Goal: Transaction & Acquisition: Purchase product/service

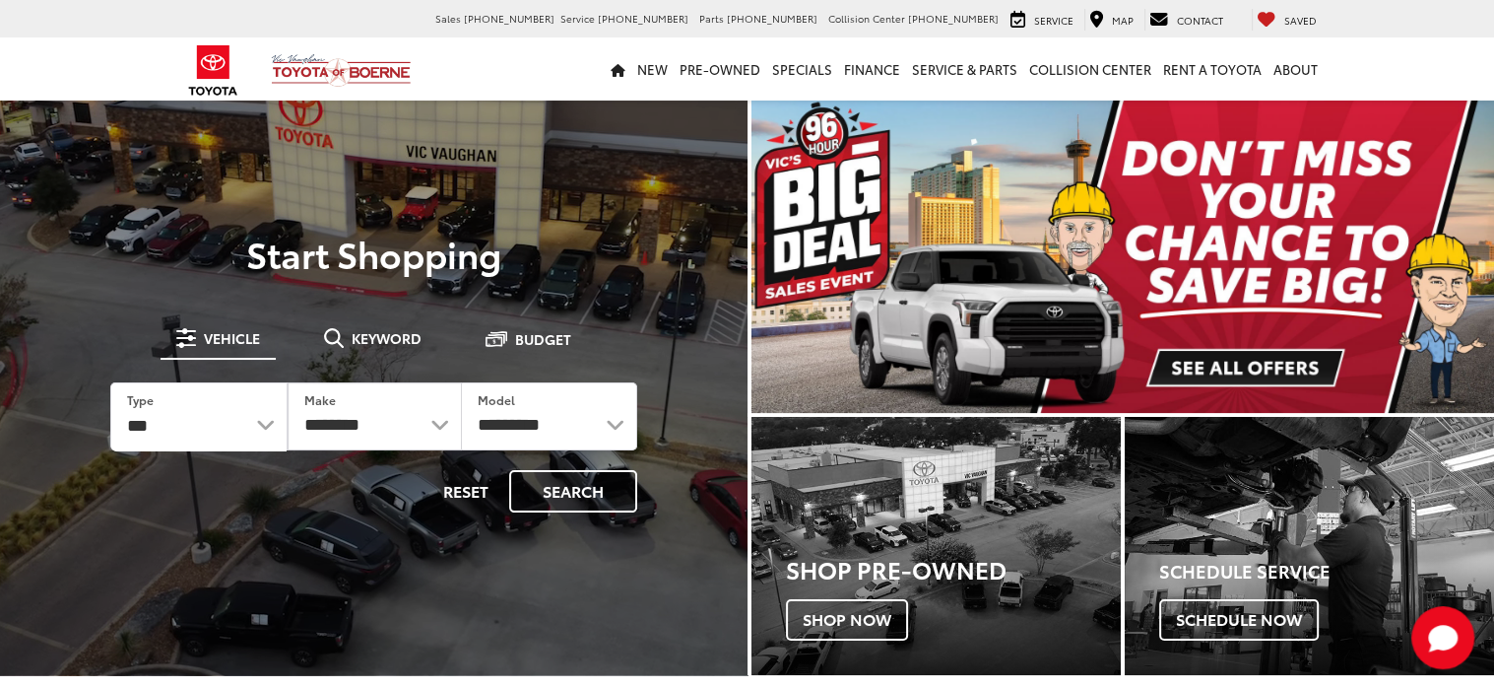
select select "******"
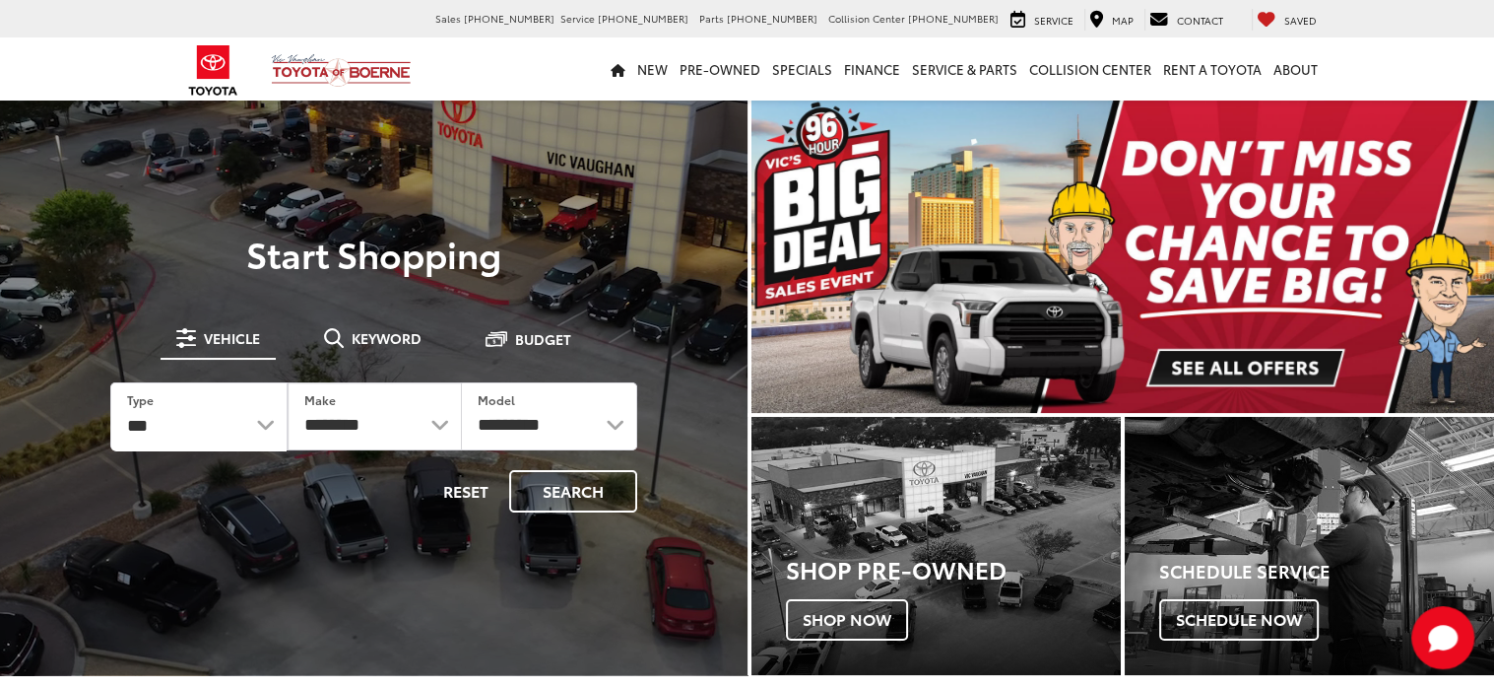
click at [111, 383] on select "*** *** **** *********" at bounding box center [198, 417] width 175 height 68
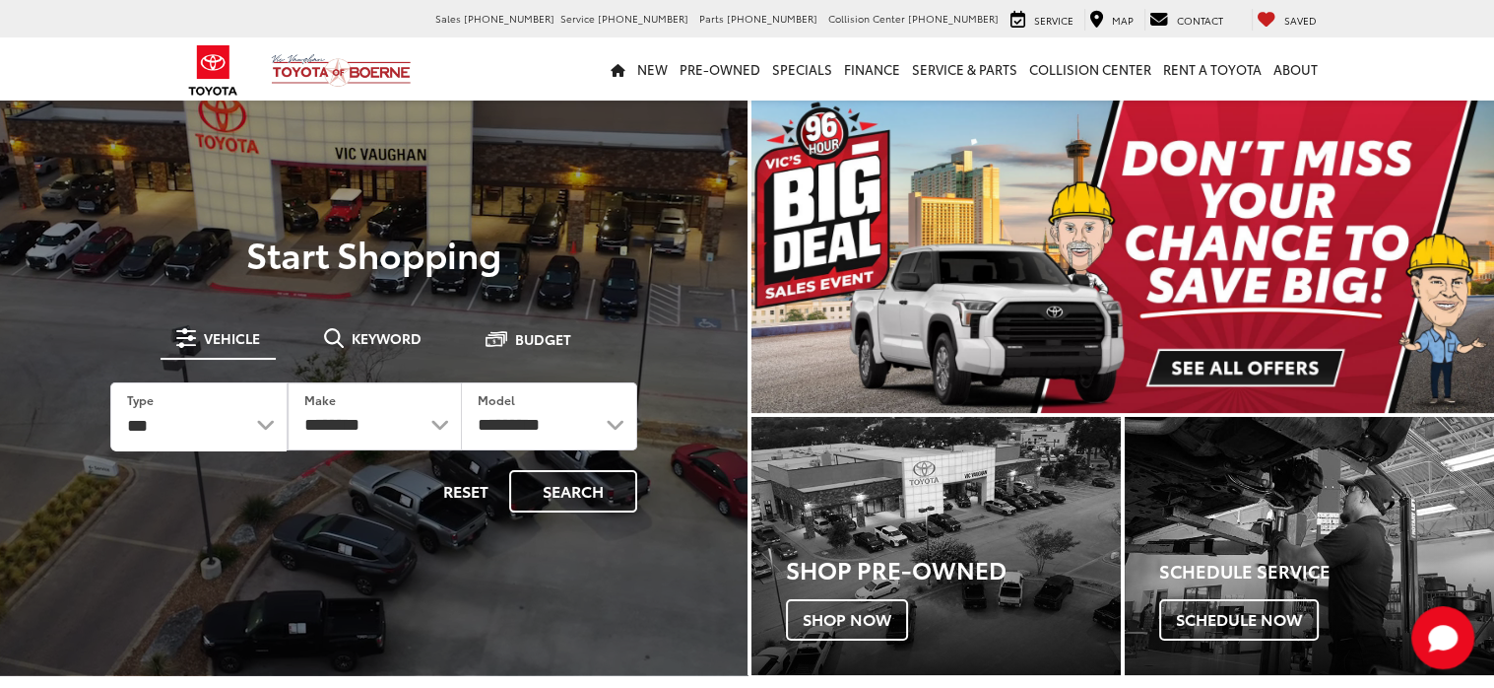
select select "******"
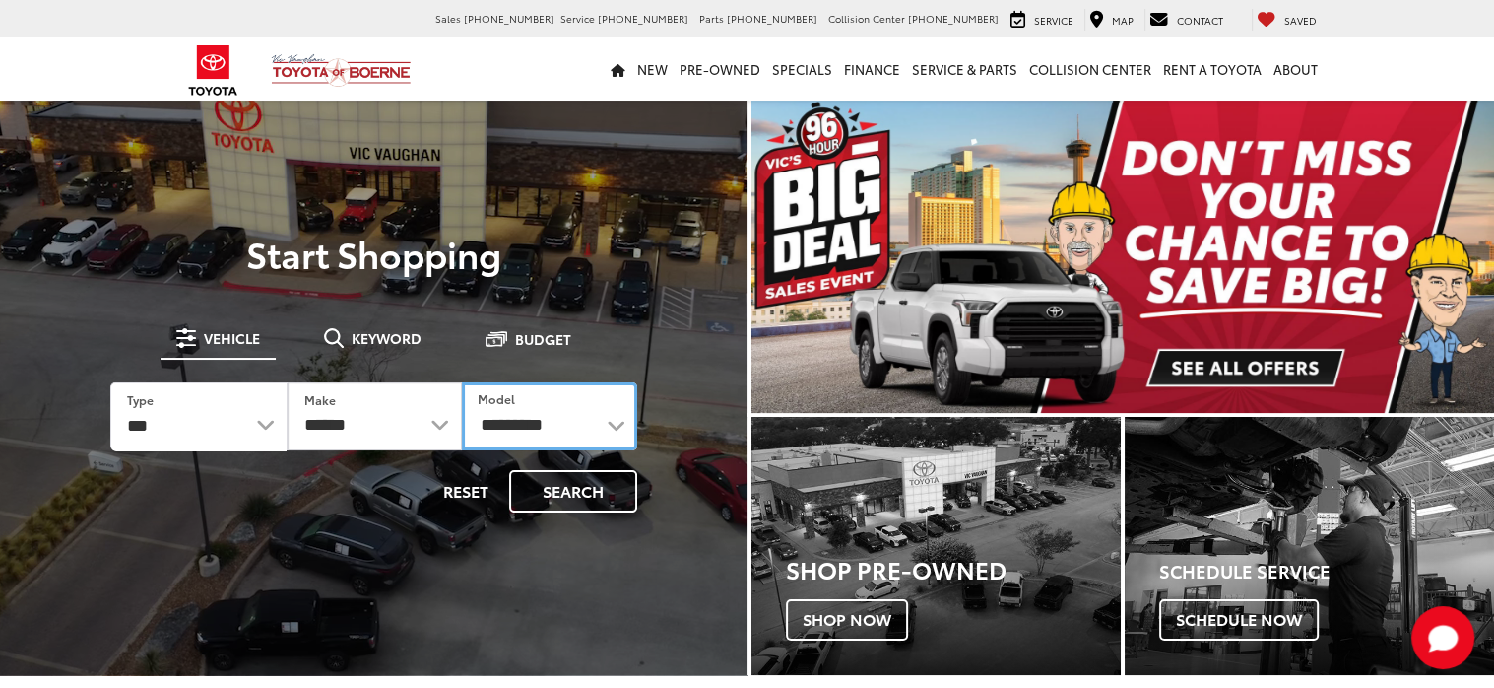
click at [529, 417] on select "**********" at bounding box center [549, 416] width 174 height 68
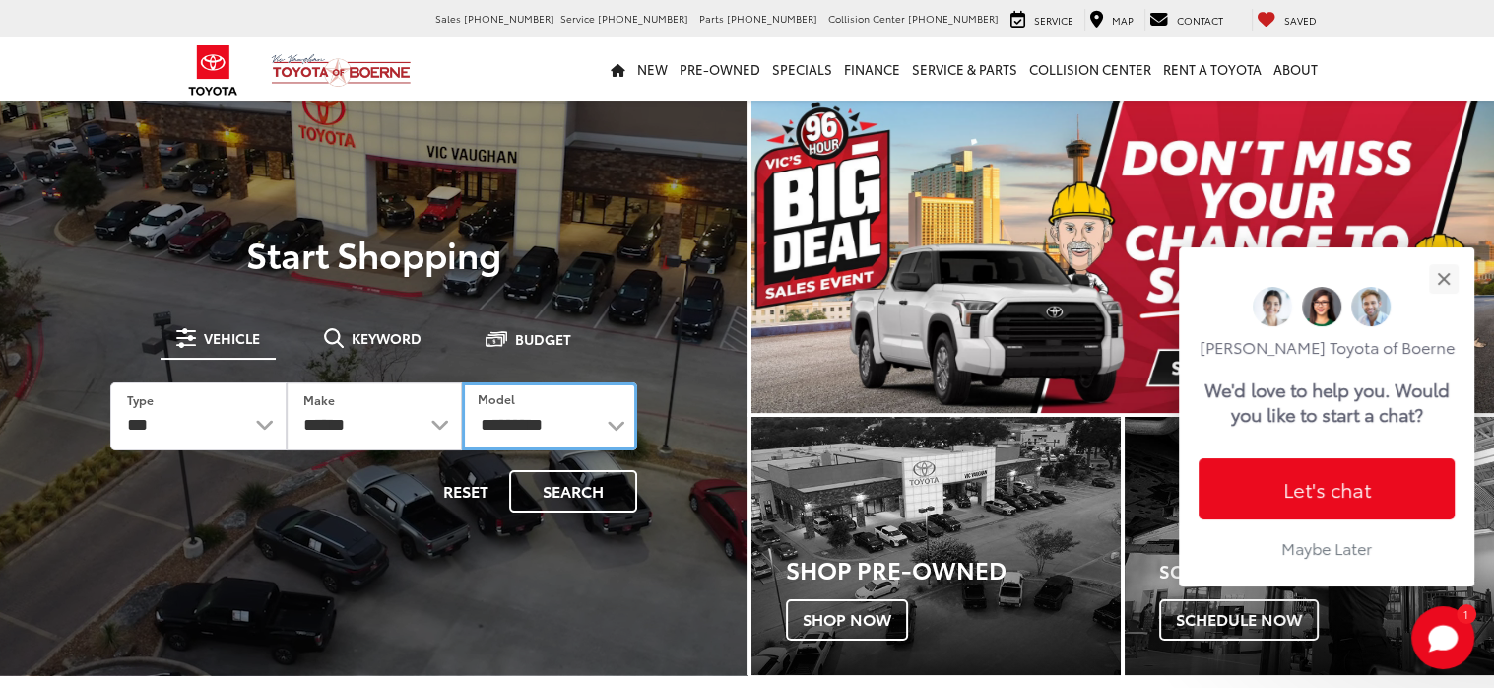
select select "**********"
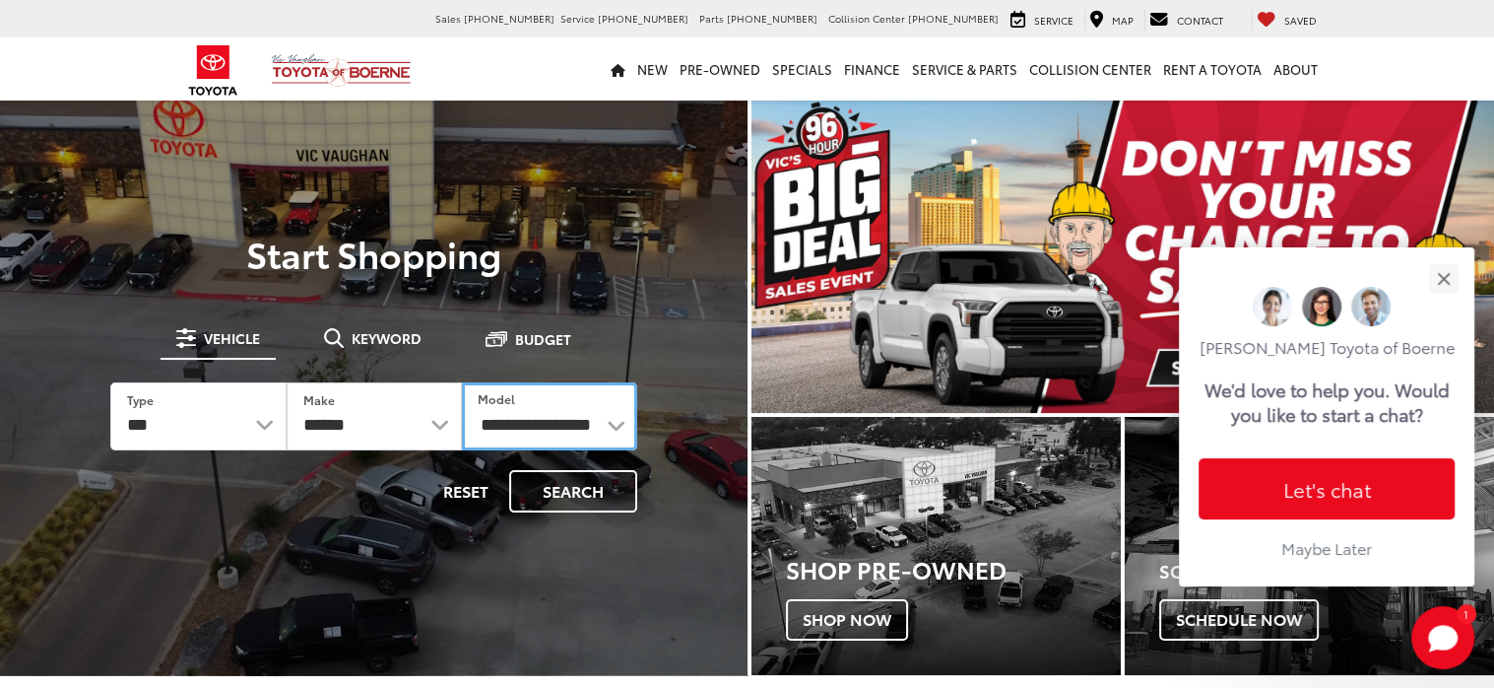
click at [462, 382] on select "**********" at bounding box center [549, 416] width 175 height 68
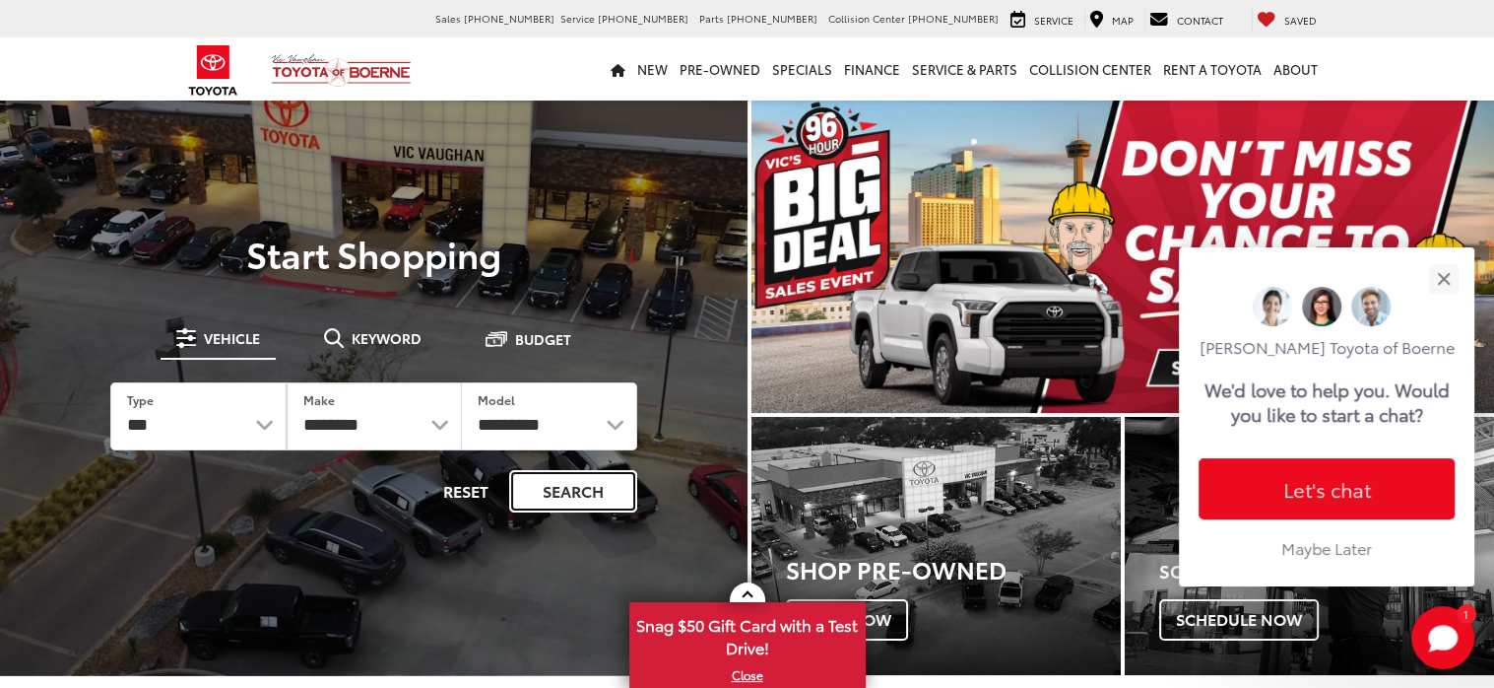
click at [560, 493] on button "Search" at bounding box center [573, 491] width 128 height 42
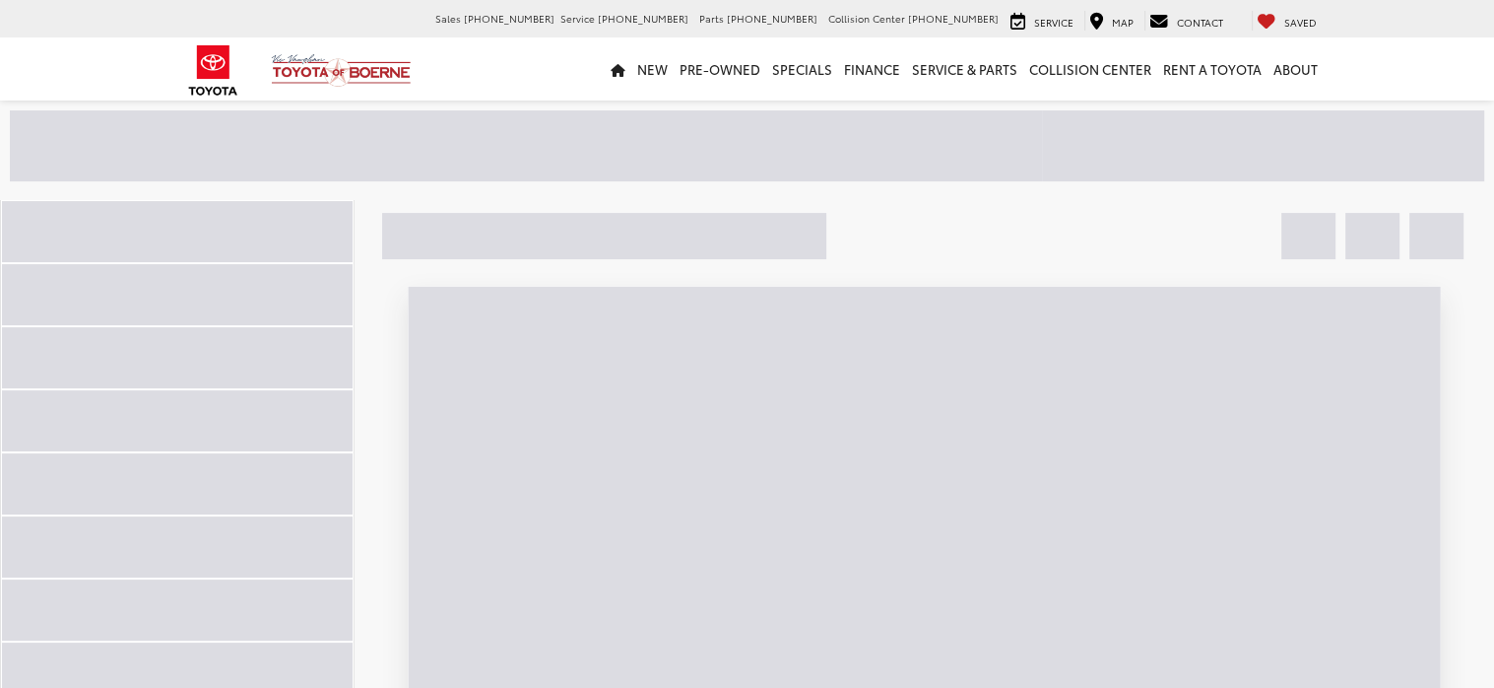
scroll to position [177, 0]
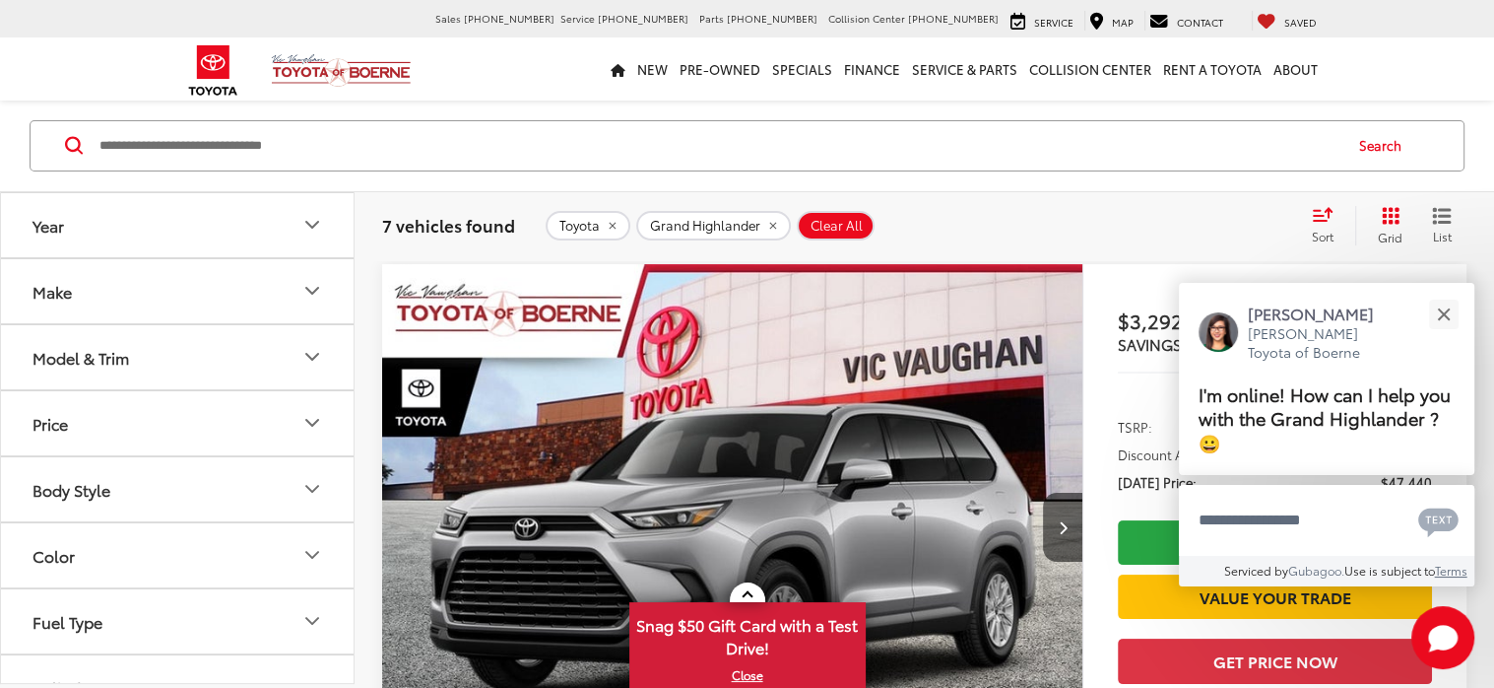
click at [308, 284] on icon "Make" at bounding box center [312, 291] width 24 height 24
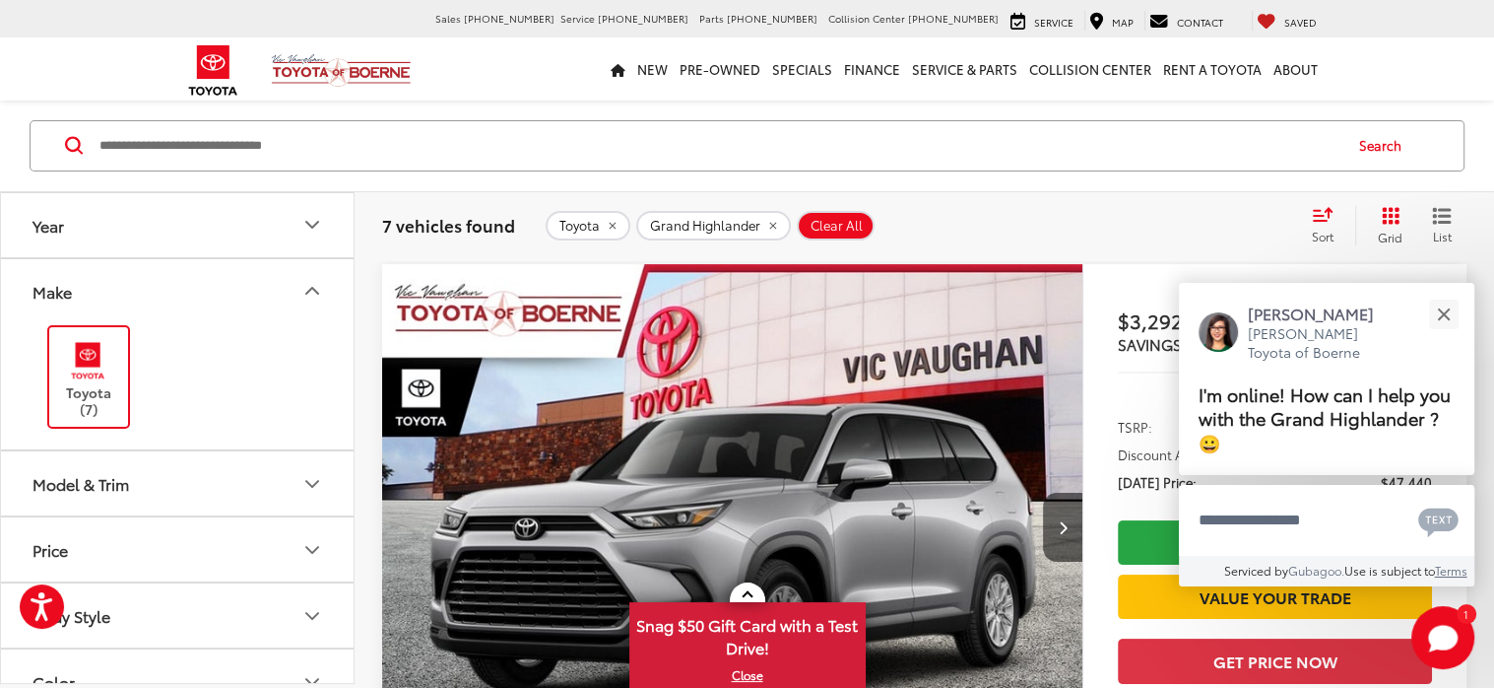
click at [308, 284] on icon "Make" at bounding box center [312, 291] width 24 height 24
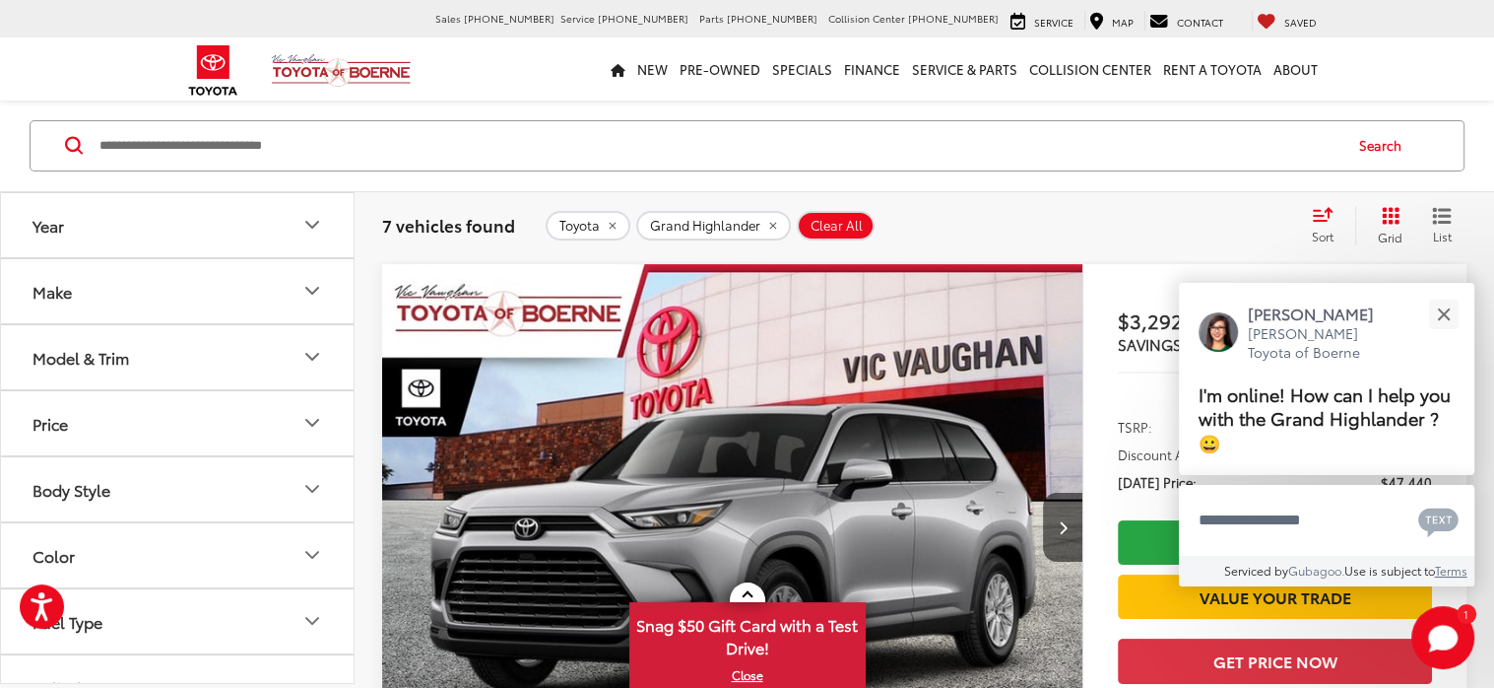
scroll to position [0, 0]
click at [307, 477] on icon "Body Style" at bounding box center [312, 489] width 24 height 24
click at [303, 477] on icon "Body Style" at bounding box center [312, 489] width 24 height 24
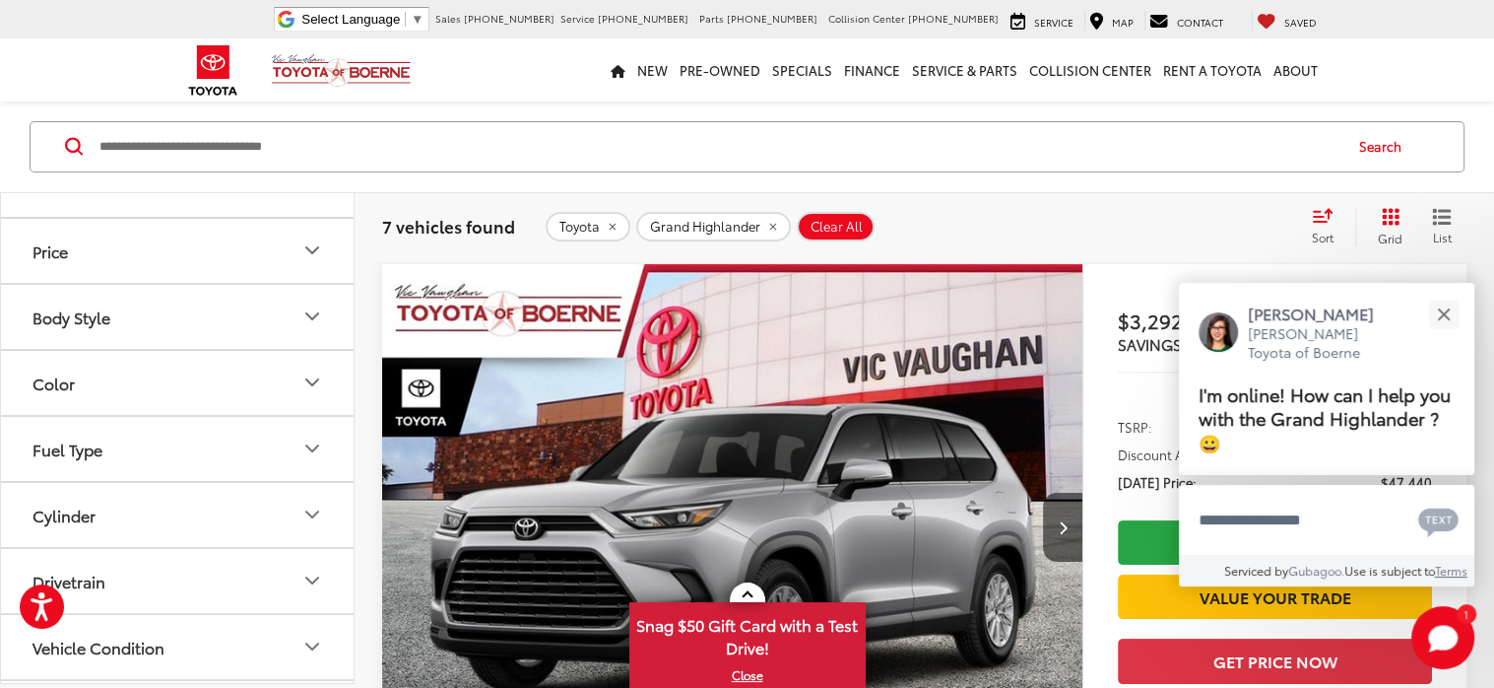
scroll to position [176, 0]
click at [296, 436] on button "Fuel Type" at bounding box center [178, 445] width 355 height 64
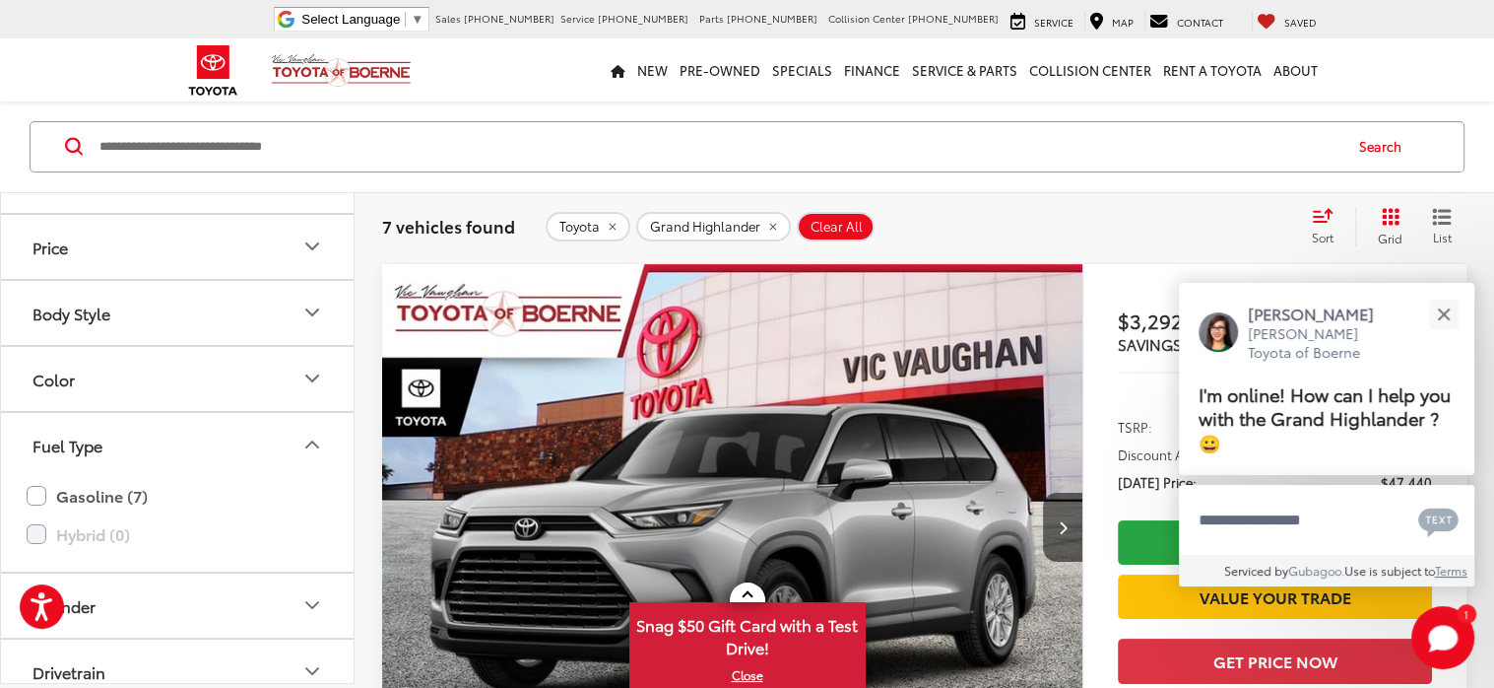
click at [314, 441] on icon "Fuel Type" at bounding box center [312, 444] width 12 height 6
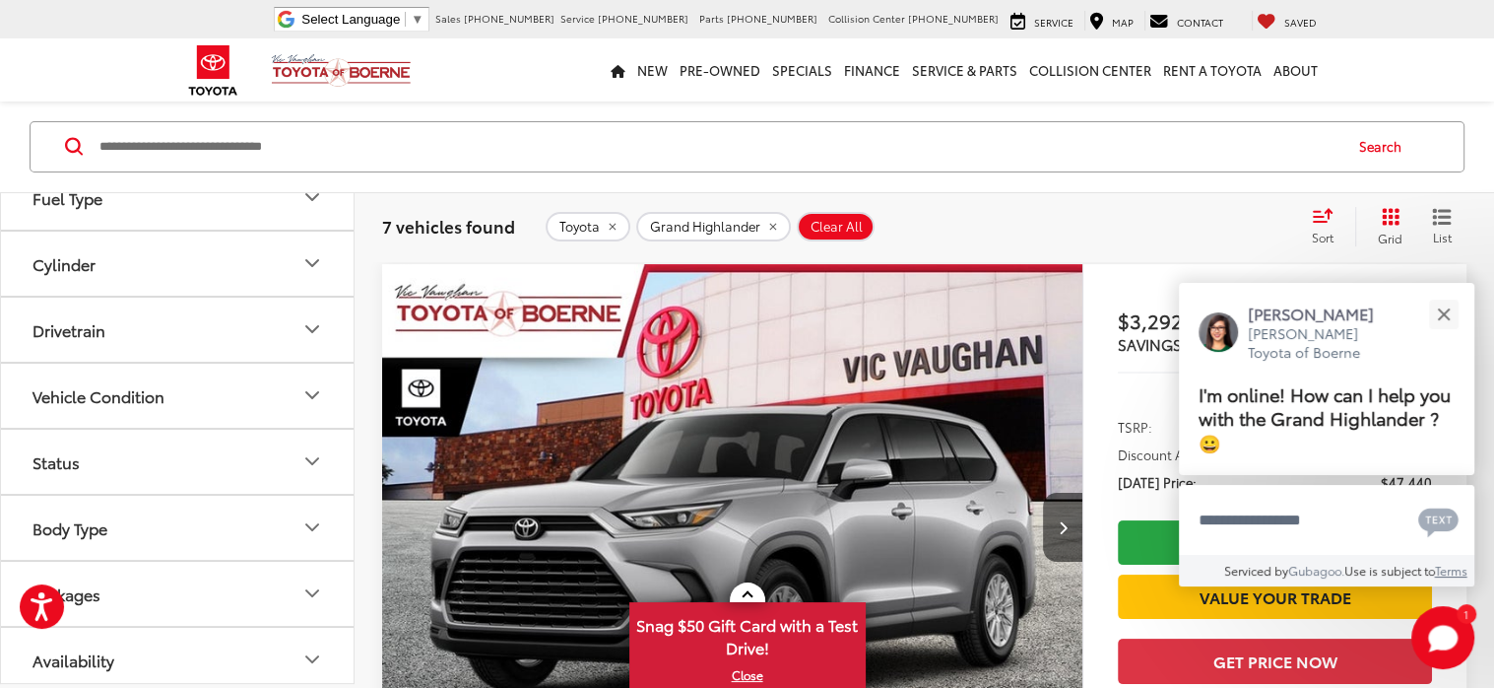
scroll to position [424, 0]
click at [307, 517] on icon "Body Type" at bounding box center [312, 527] width 24 height 24
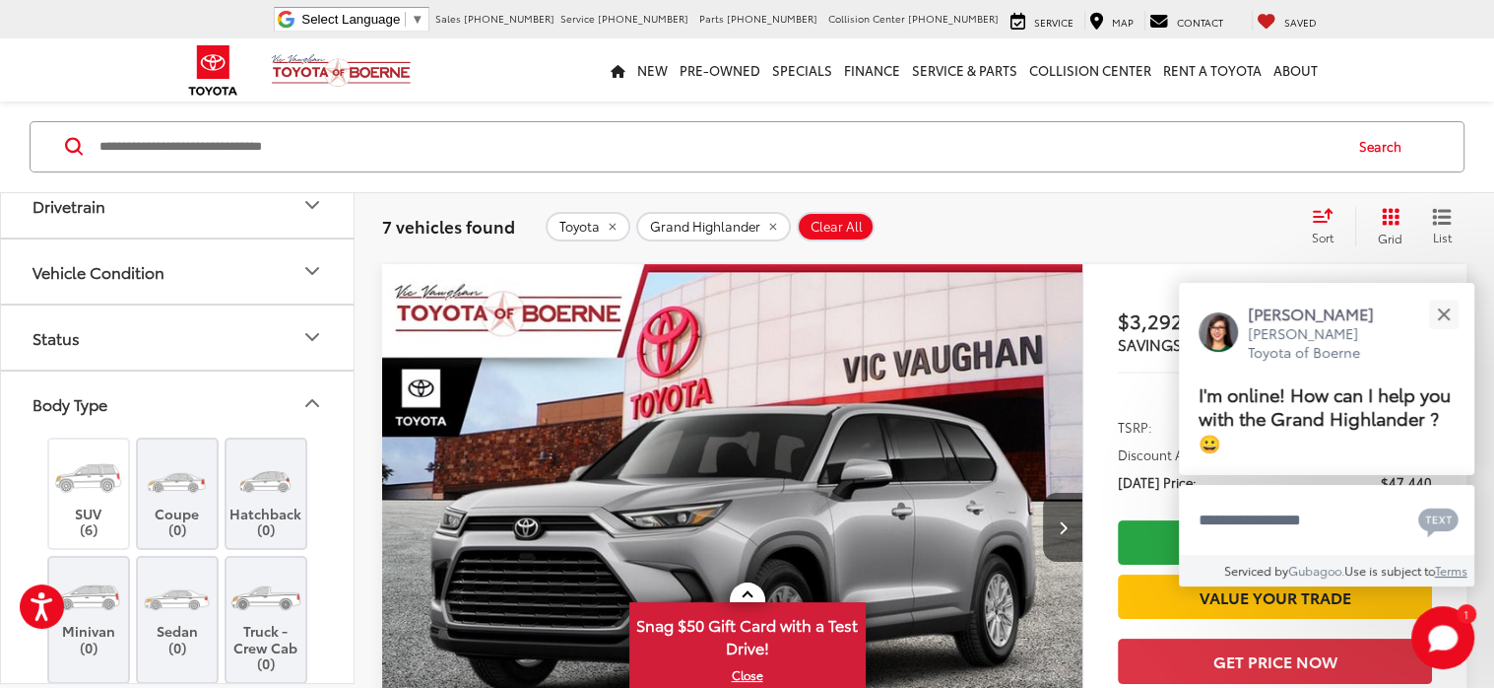
scroll to position [554, 0]
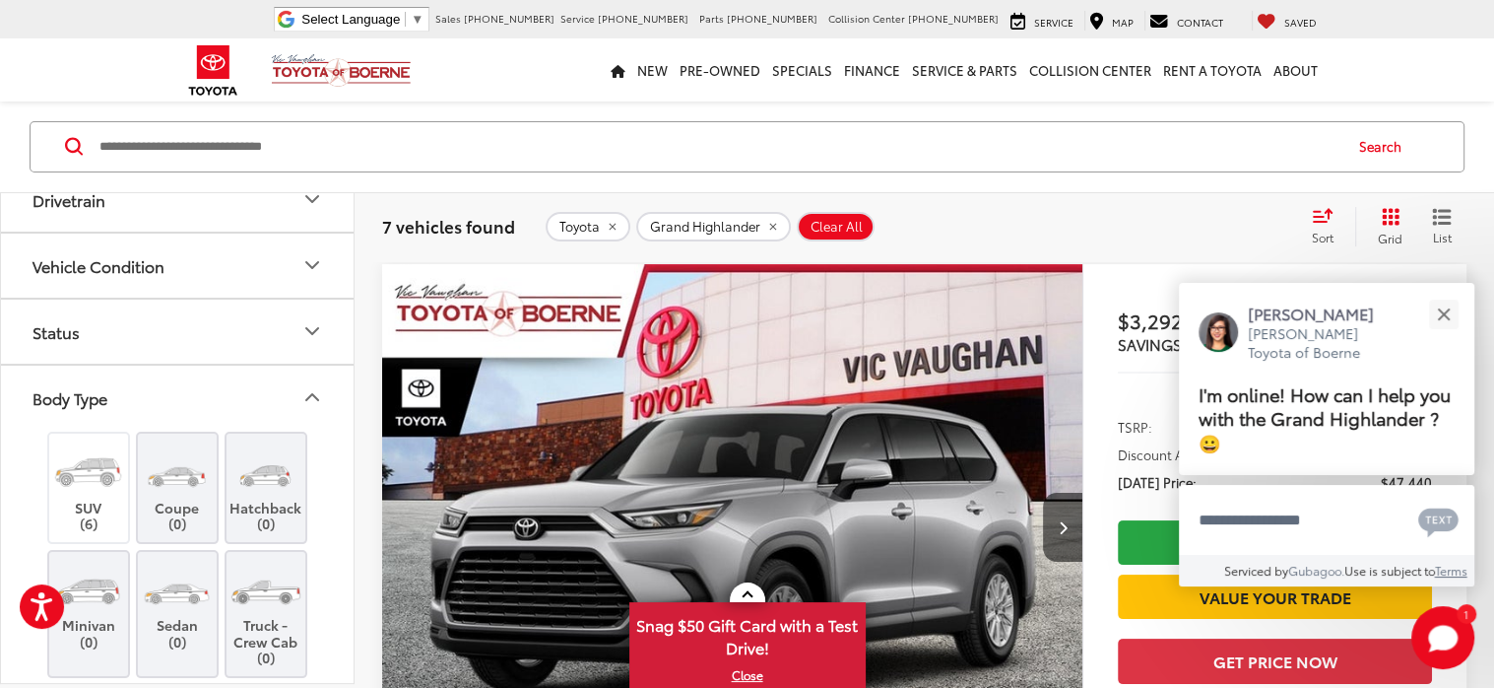
click at [320, 396] on icon "Body Type" at bounding box center [312, 397] width 24 height 24
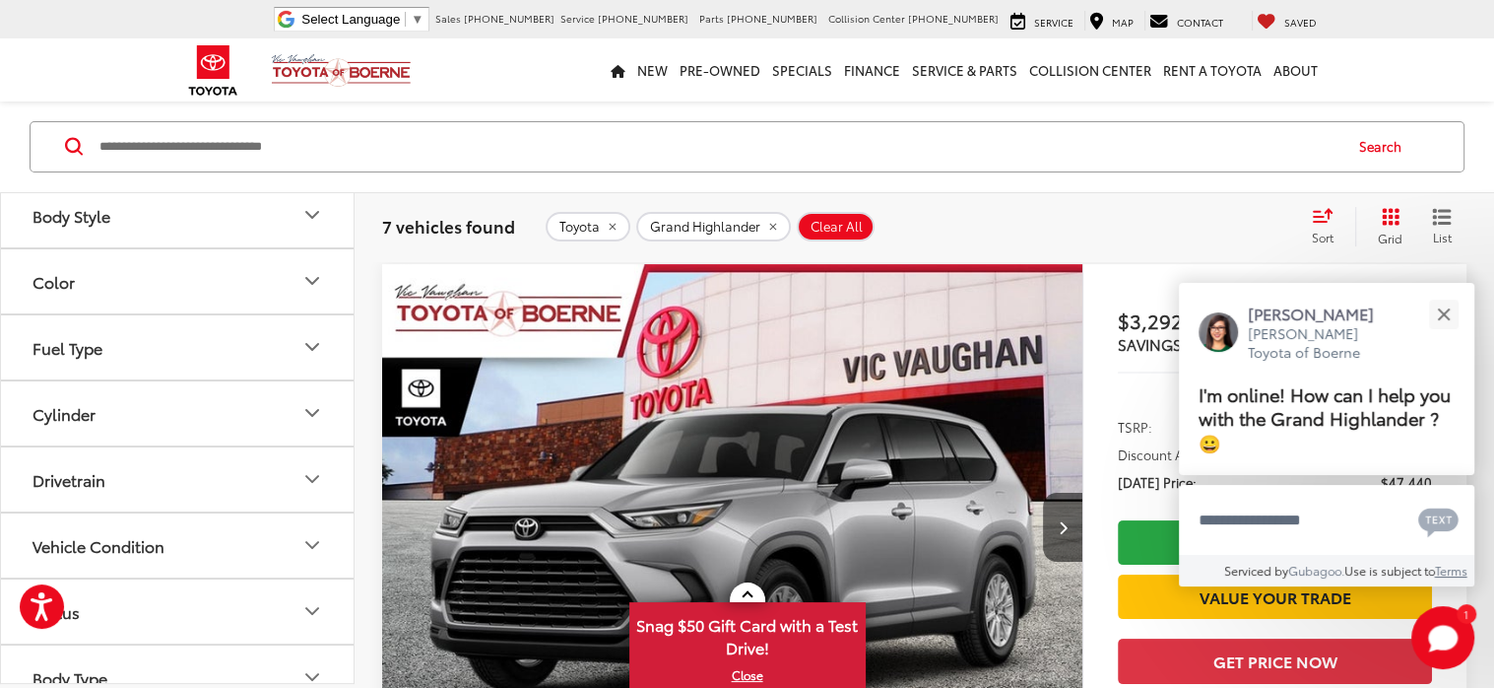
scroll to position [325, 0]
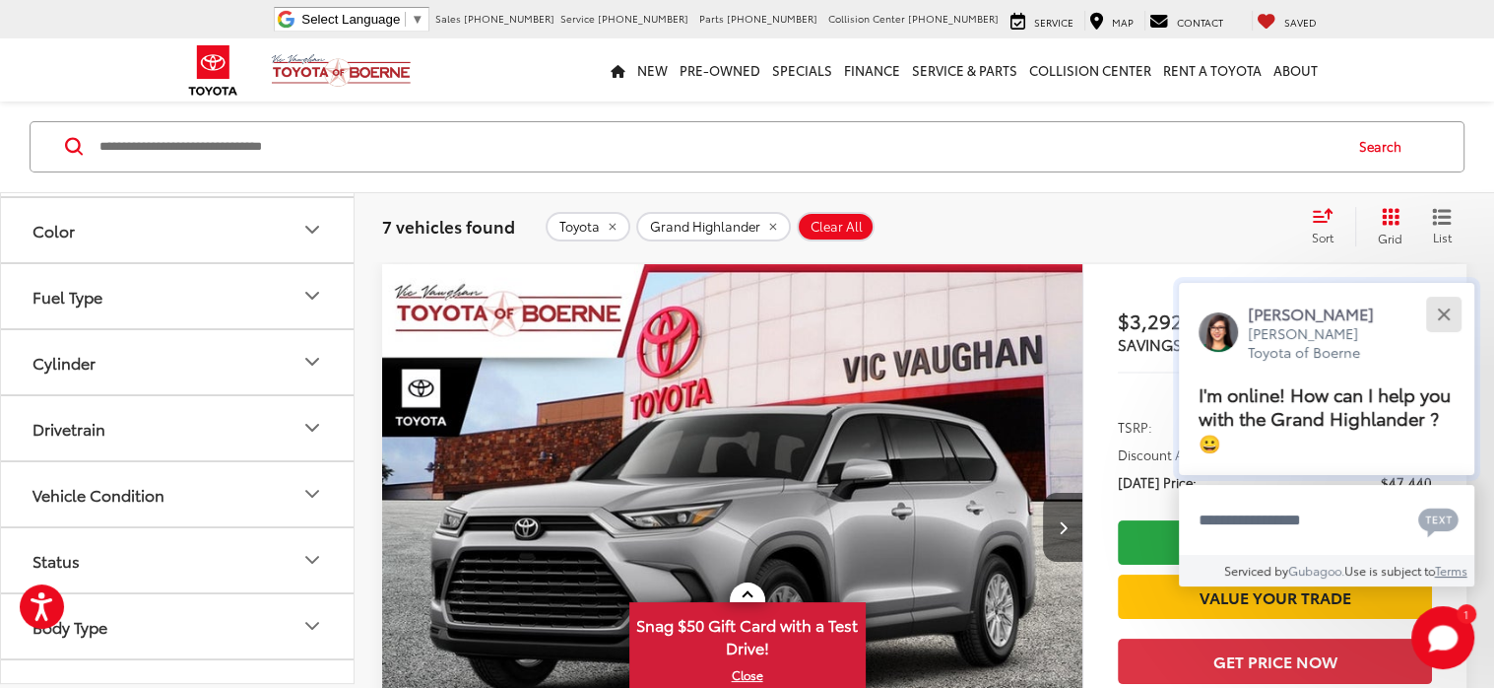
click at [1450, 307] on button "Close" at bounding box center [1444, 314] width 42 height 42
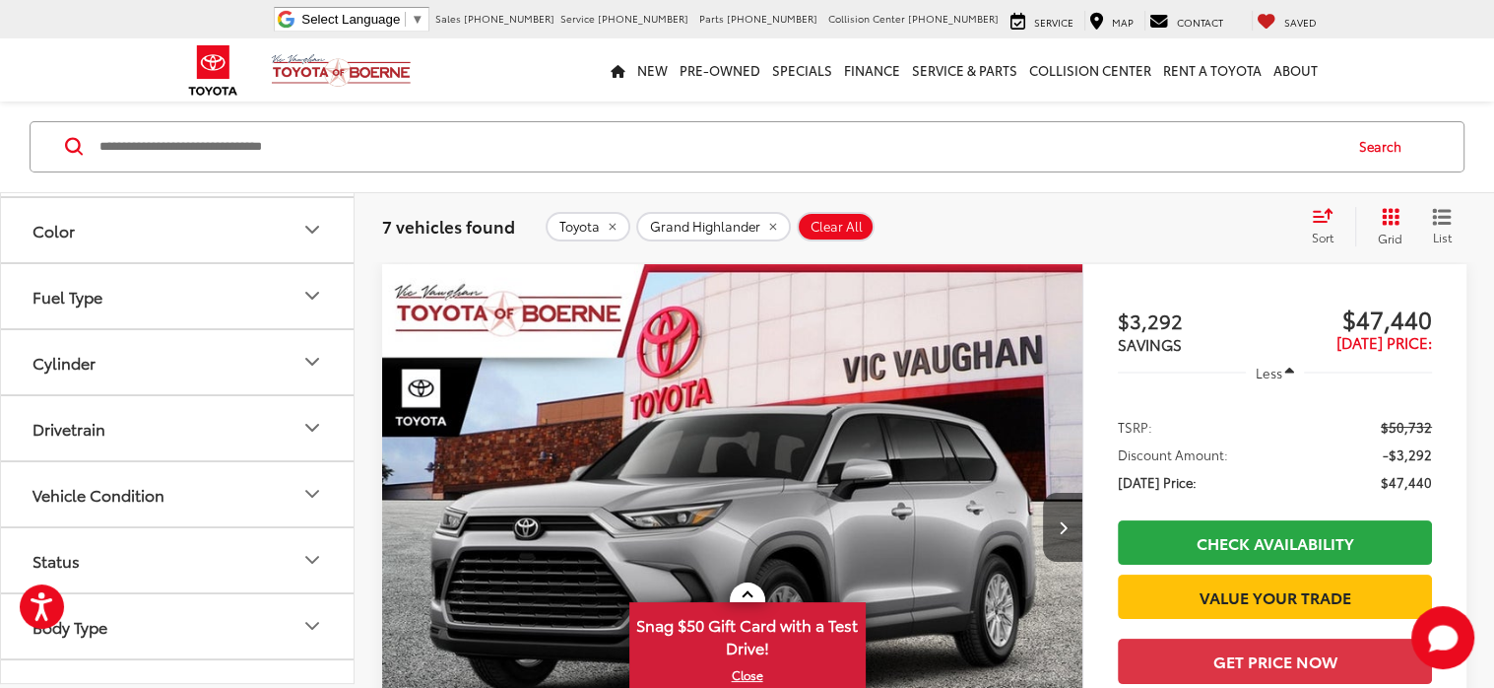
click at [315, 298] on icon "Fuel Type" at bounding box center [312, 296] width 24 height 24
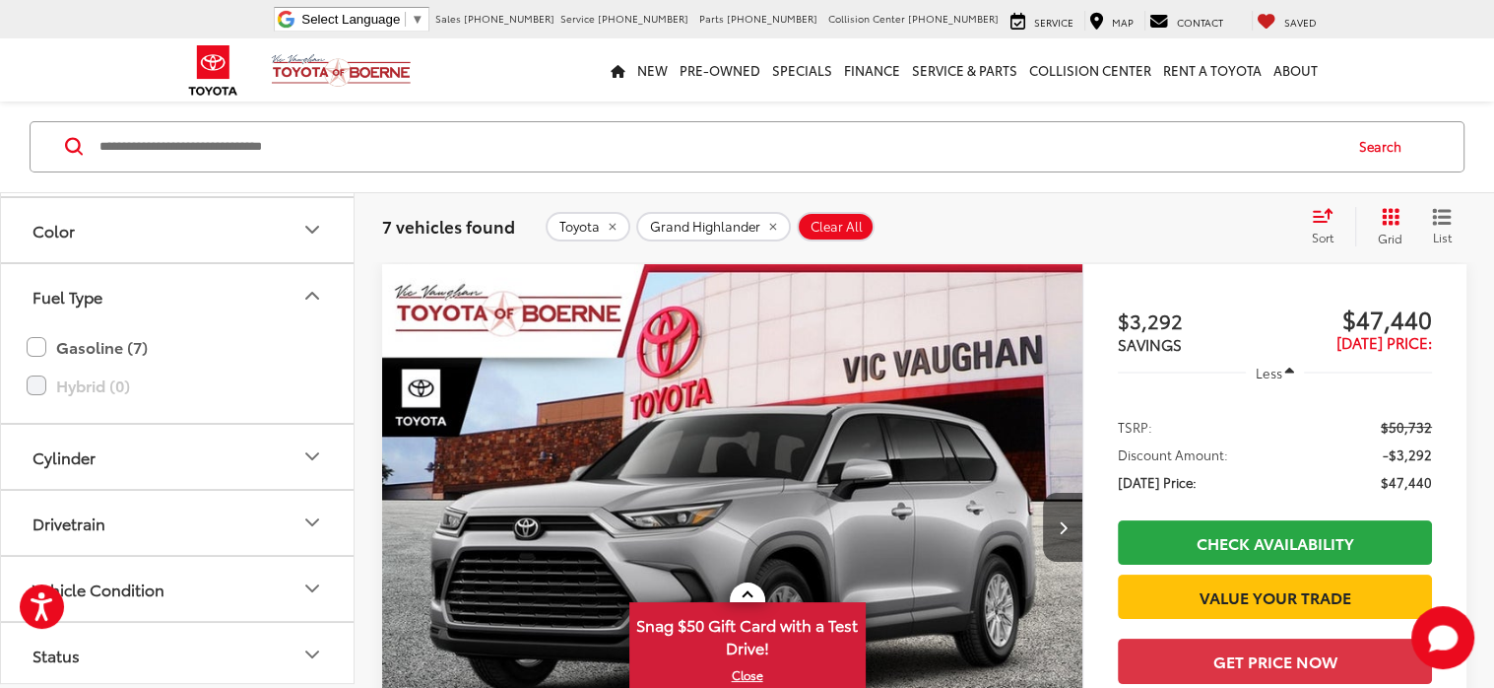
click at [315, 298] on icon "Fuel Type" at bounding box center [312, 296] width 24 height 24
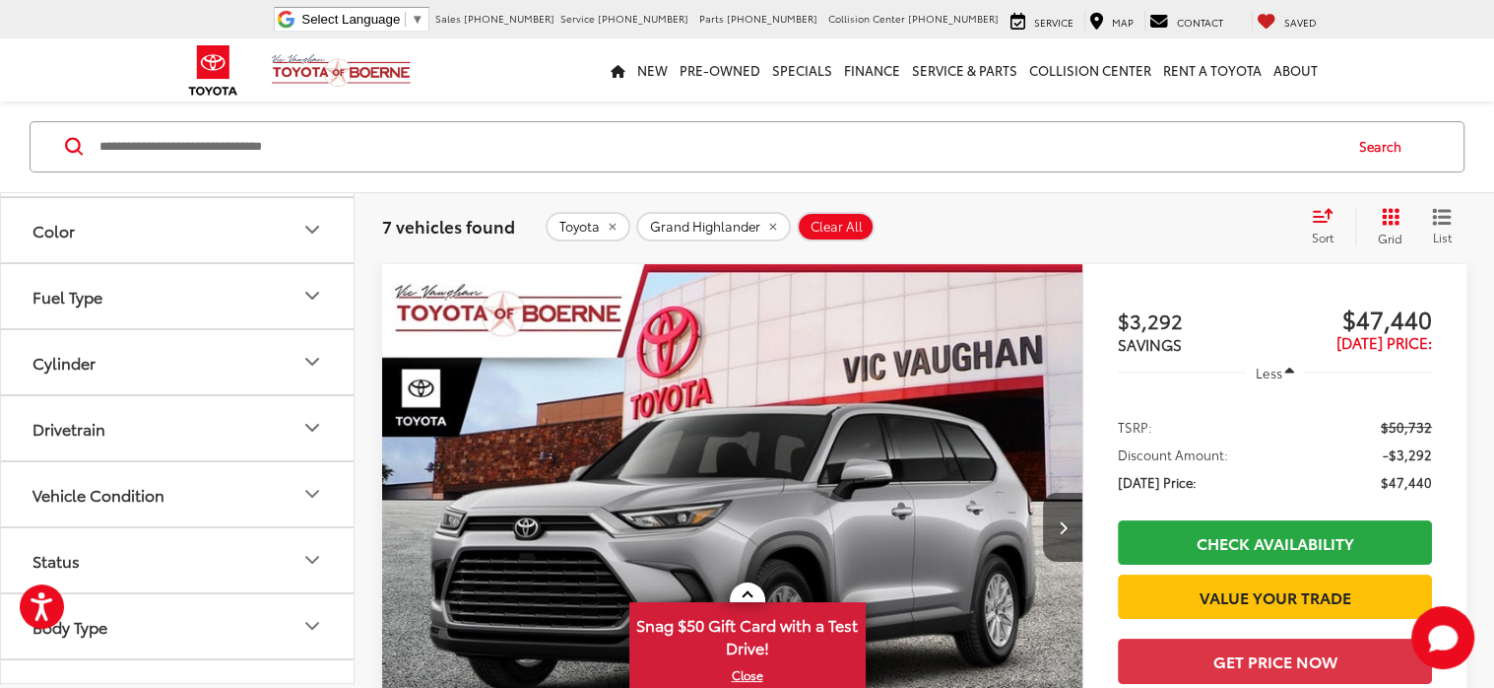
click at [311, 360] on icon "Cylinder" at bounding box center [312, 362] width 12 height 6
click at [36, 405] on label "4 (7)" at bounding box center [54, 410] width 58 height 33
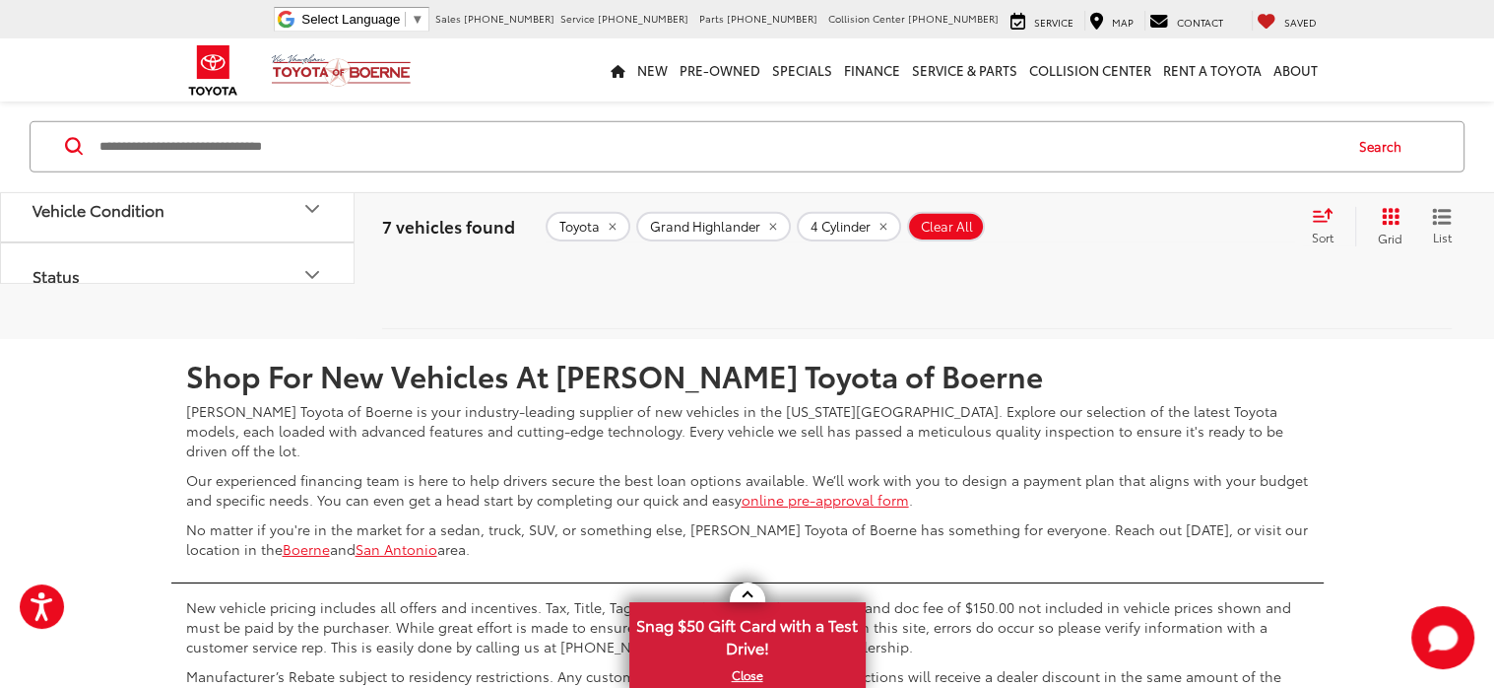
scroll to position [6308, 0]
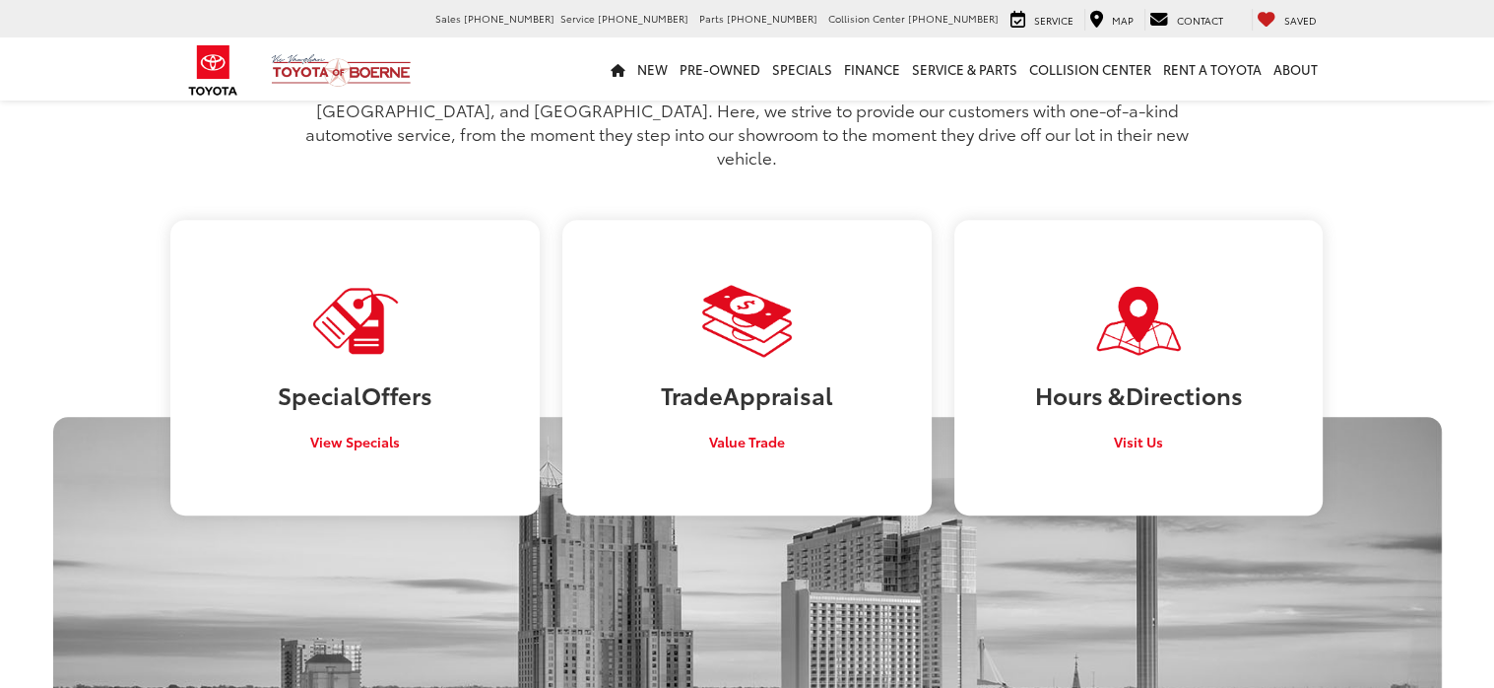
scroll to position [846, 0]
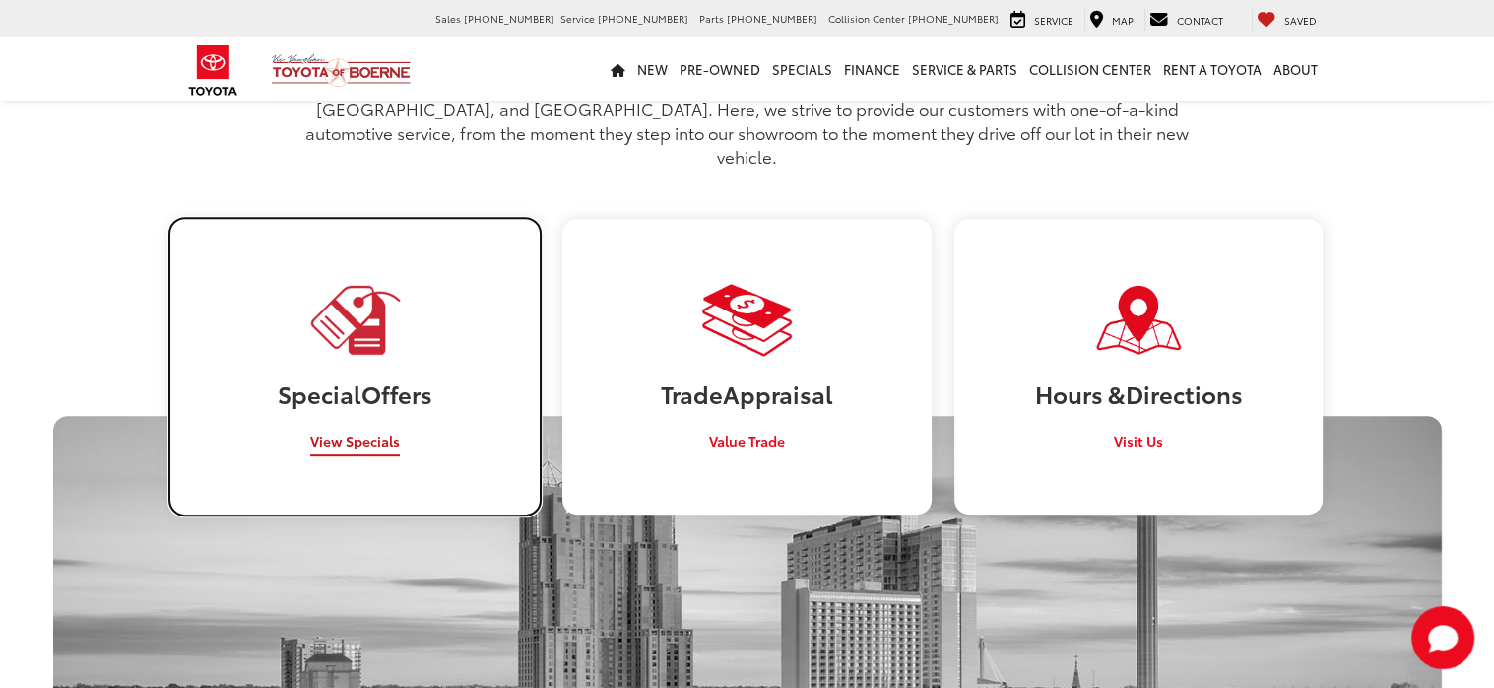
click at [356, 430] on span "View Specials" at bounding box center [355, 440] width 90 height 20
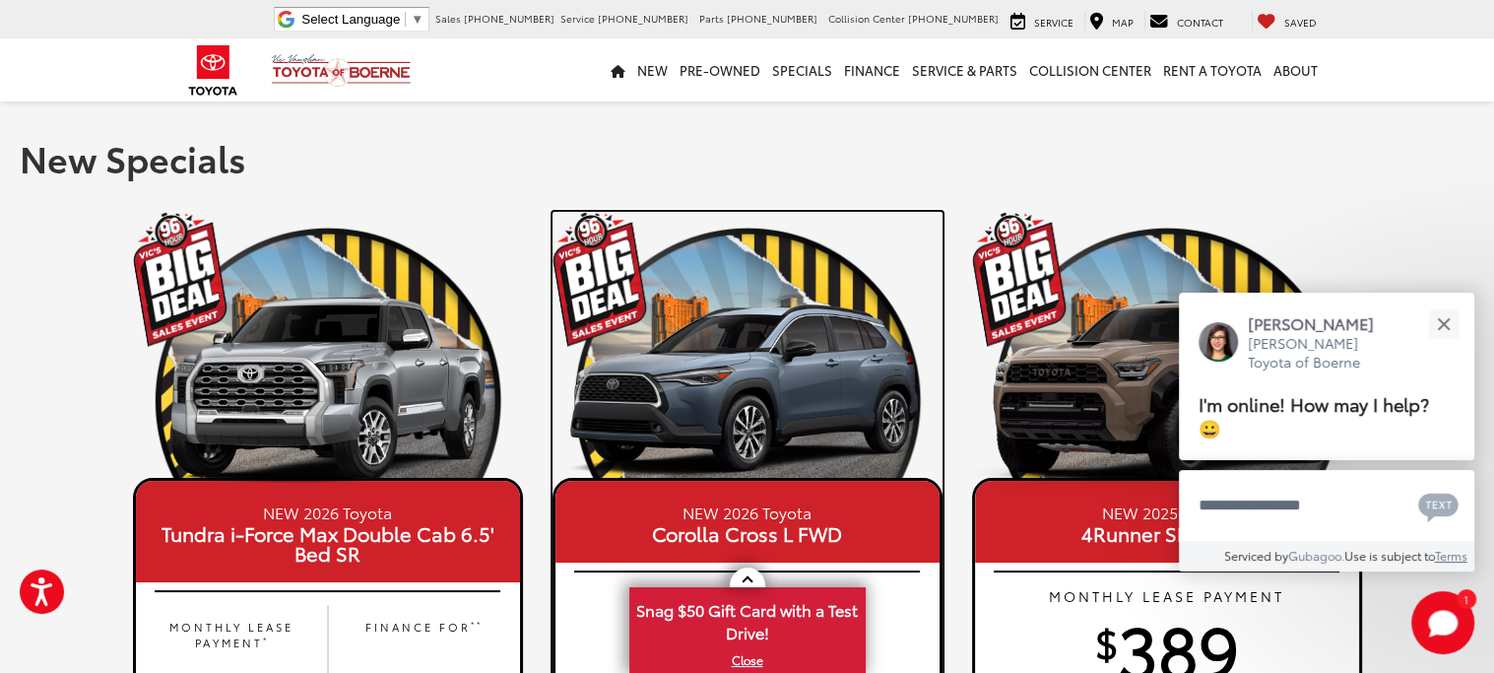
click at [568, 262] on img at bounding box center [748, 345] width 390 height 266
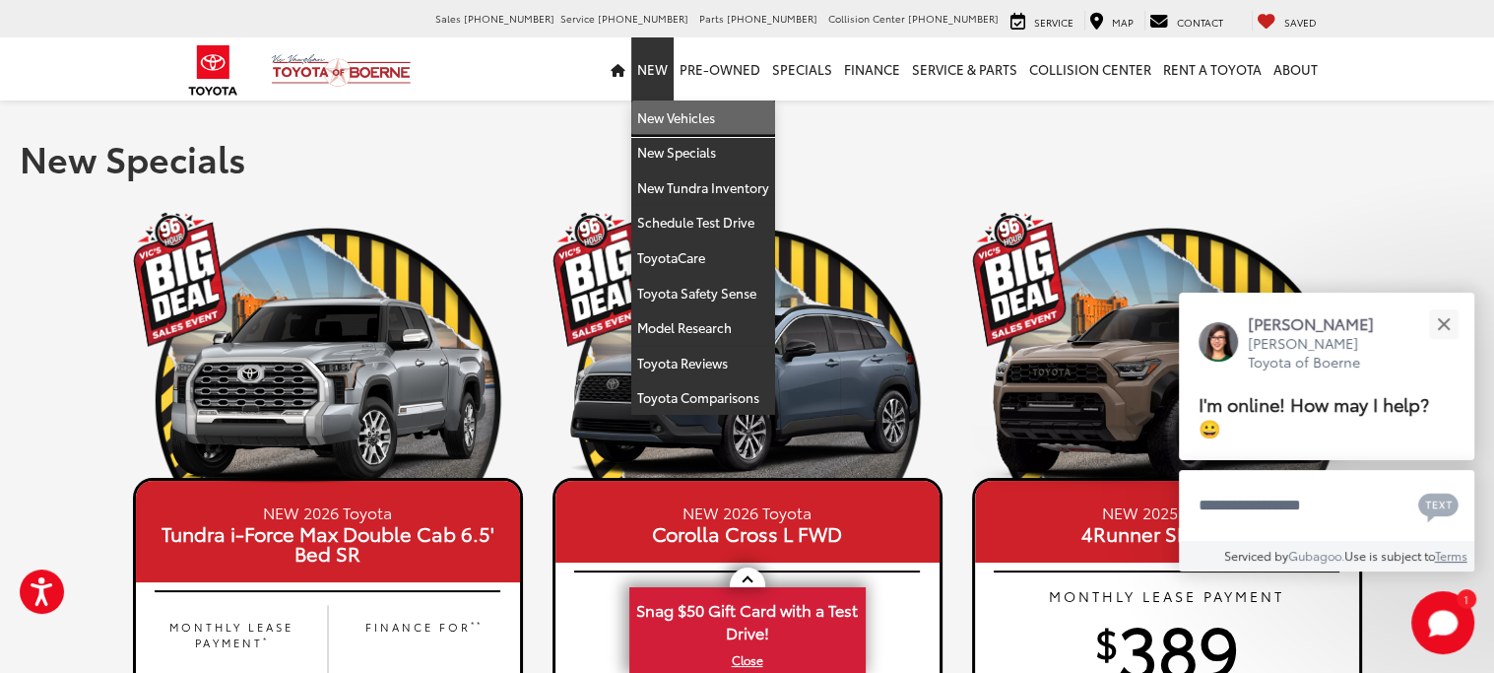
click at [687, 111] on link "New Vehicles" at bounding box center [703, 117] width 144 height 35
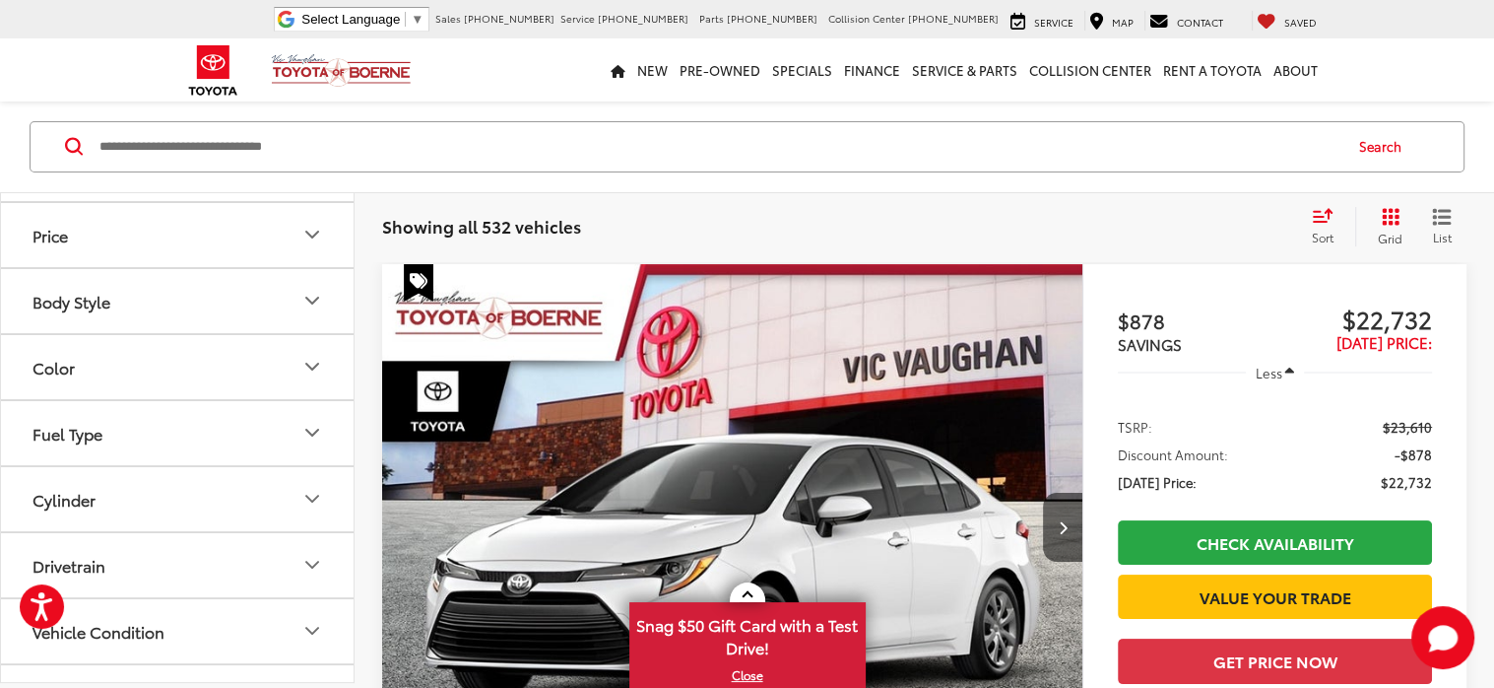
click at [329, 303] on button "Body Style" at bounding box center [178, 301] width 355 height 64
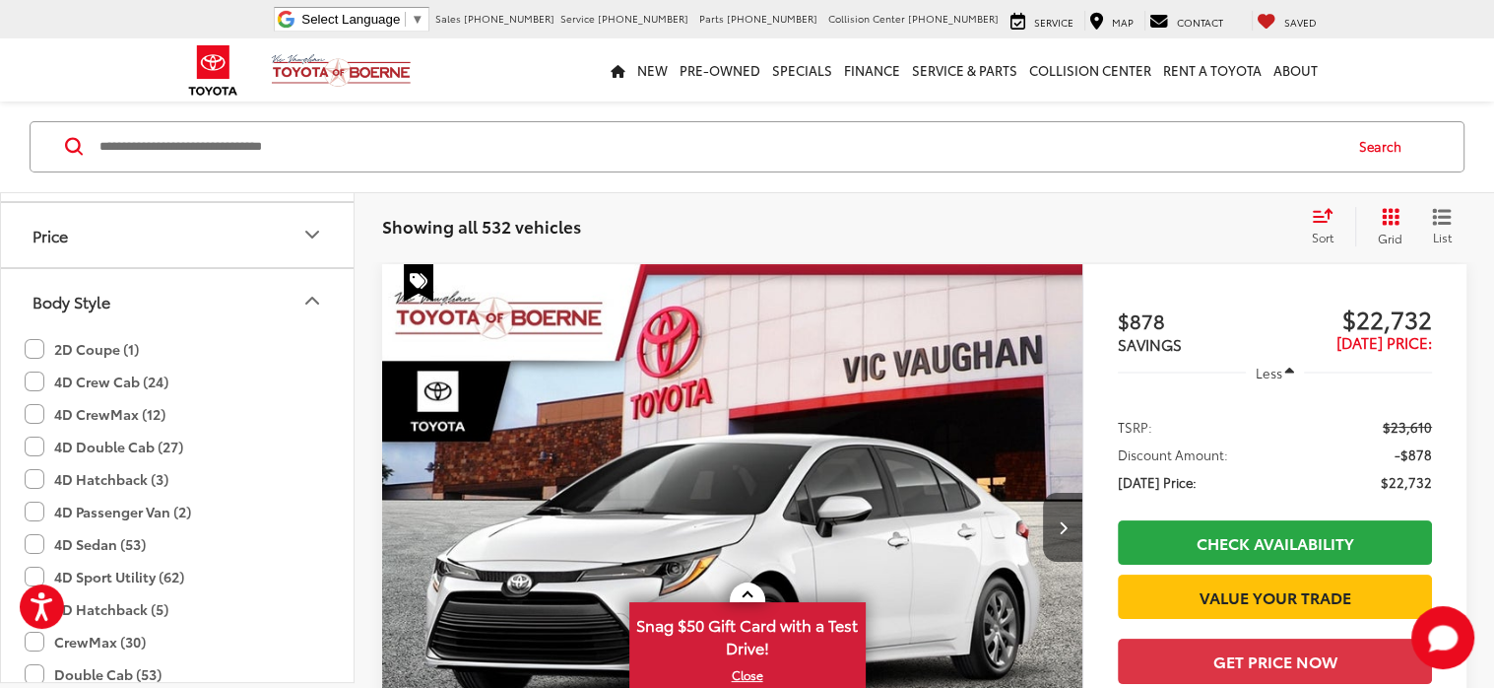
click at [329, 303] on button "Body Style" at bounding box center [178, 301] width 355 height 64
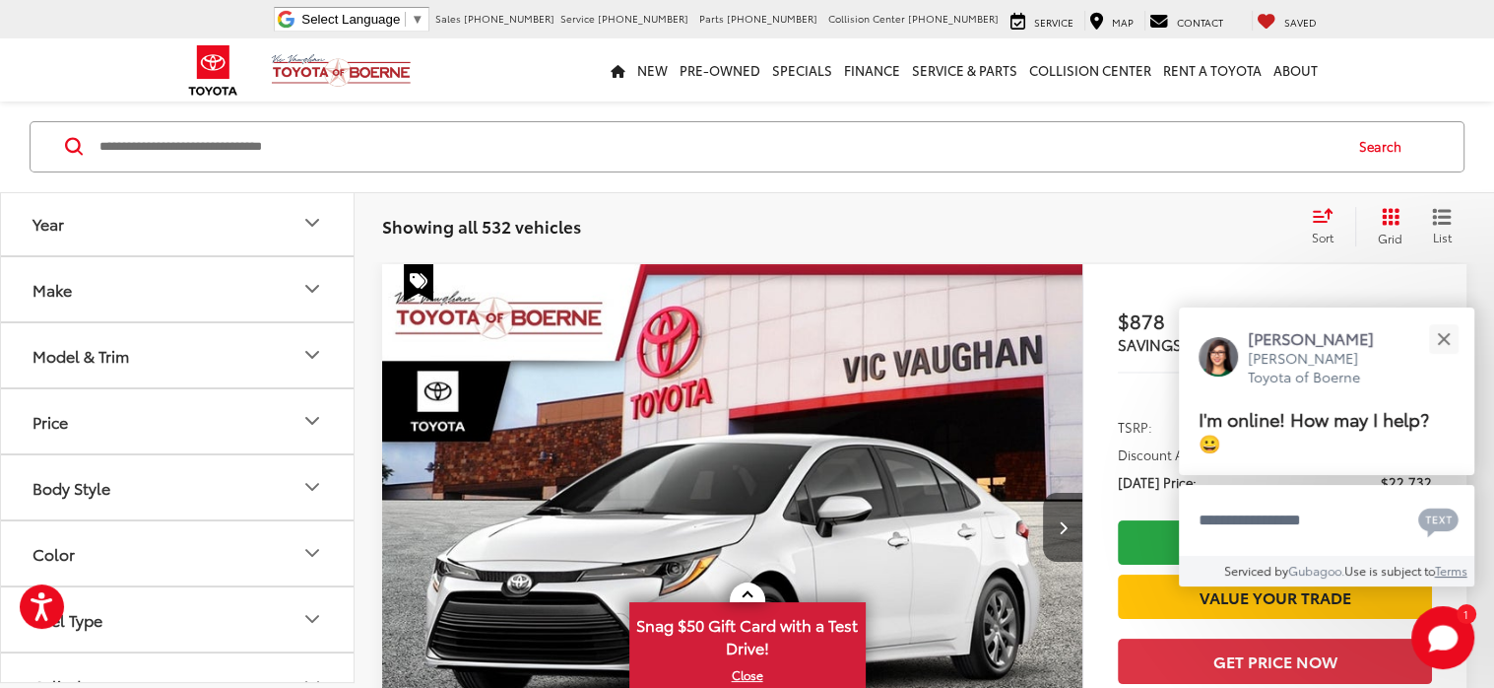
scroll to position [6, 0]
click at [305, 354] on icon "Model & Trim" at bounding box center [312, 351] width 24 height 24
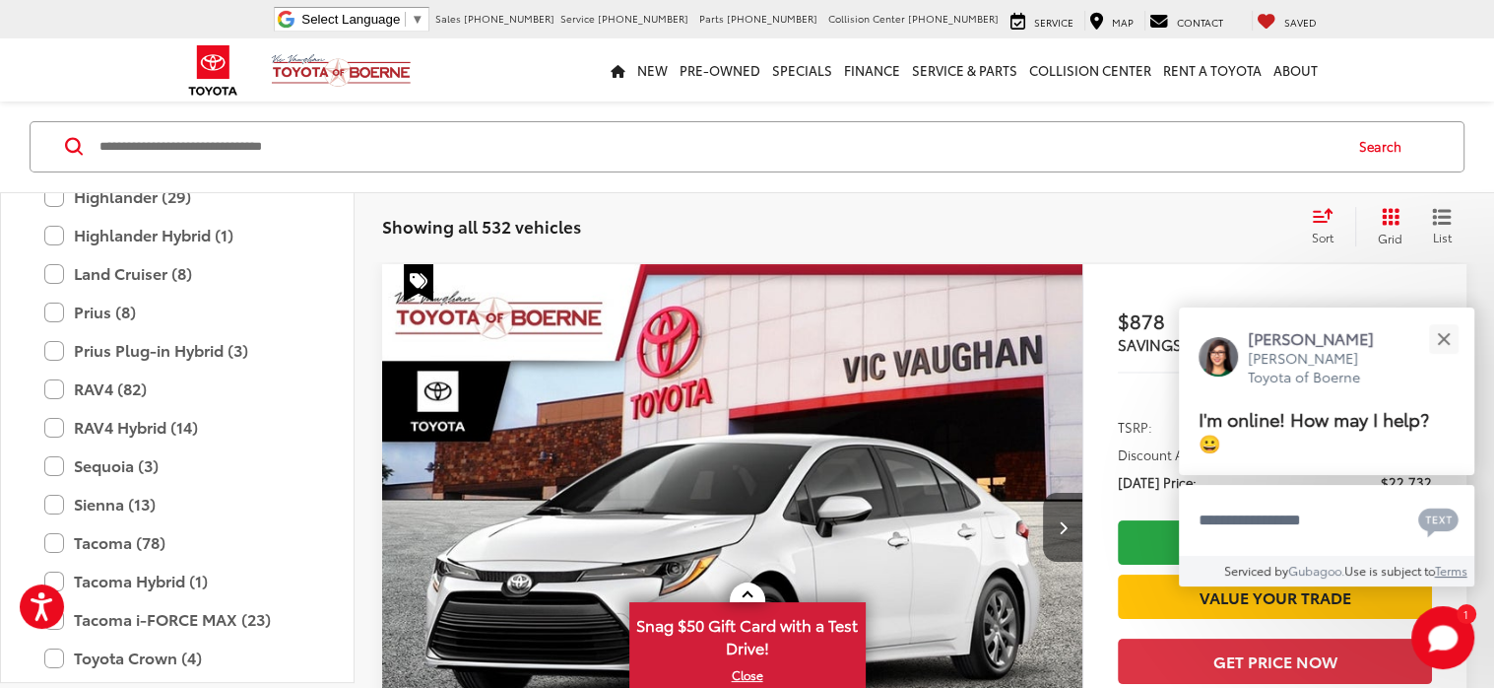
scroll to position [611, 0]
click at [55, 460] on label "Sequoia (3)" at bounding box center [177, 464] width 266 height 34
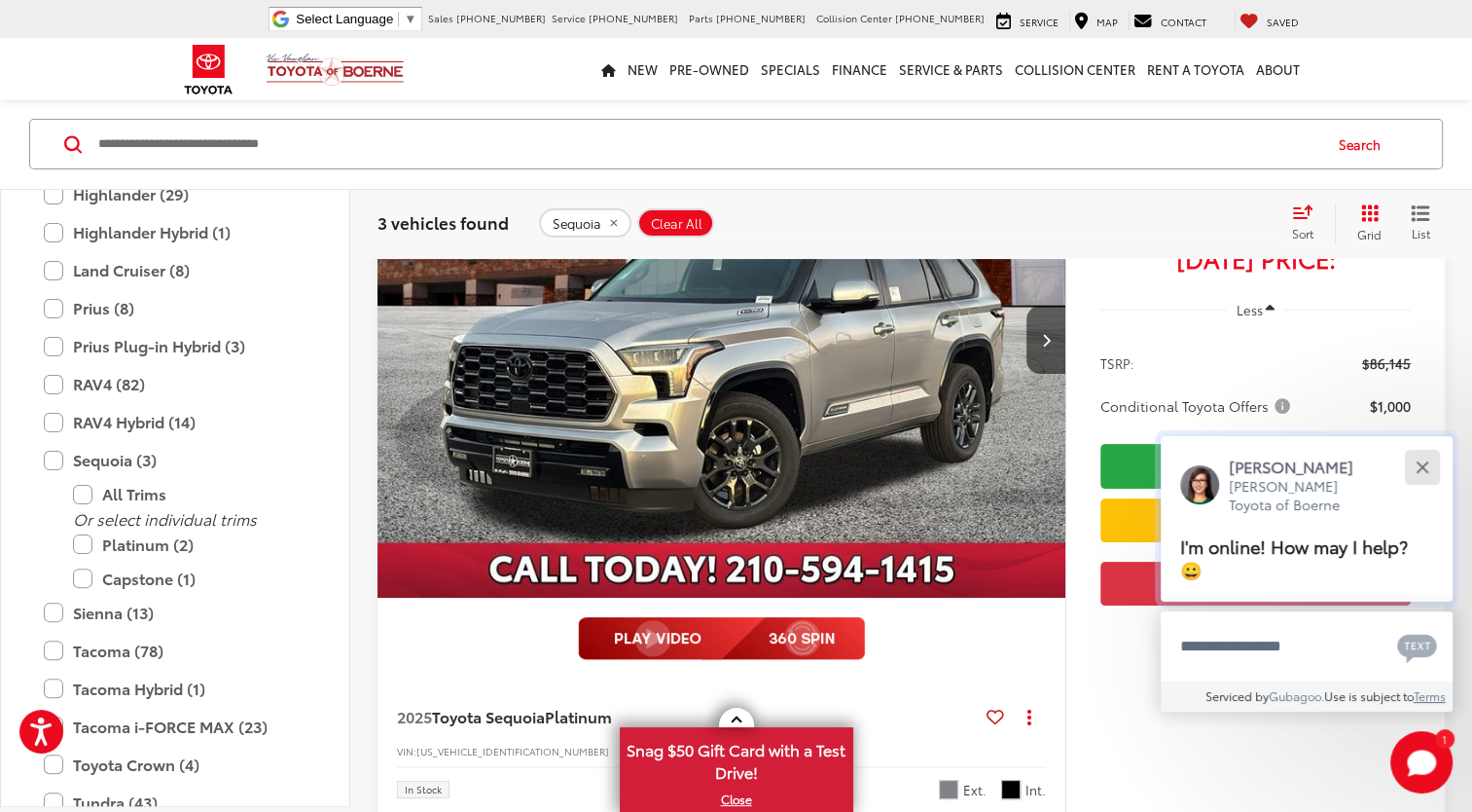
click at [1421, 467] on div "Close" at bounding box center [1422, 466] width 13 height 13
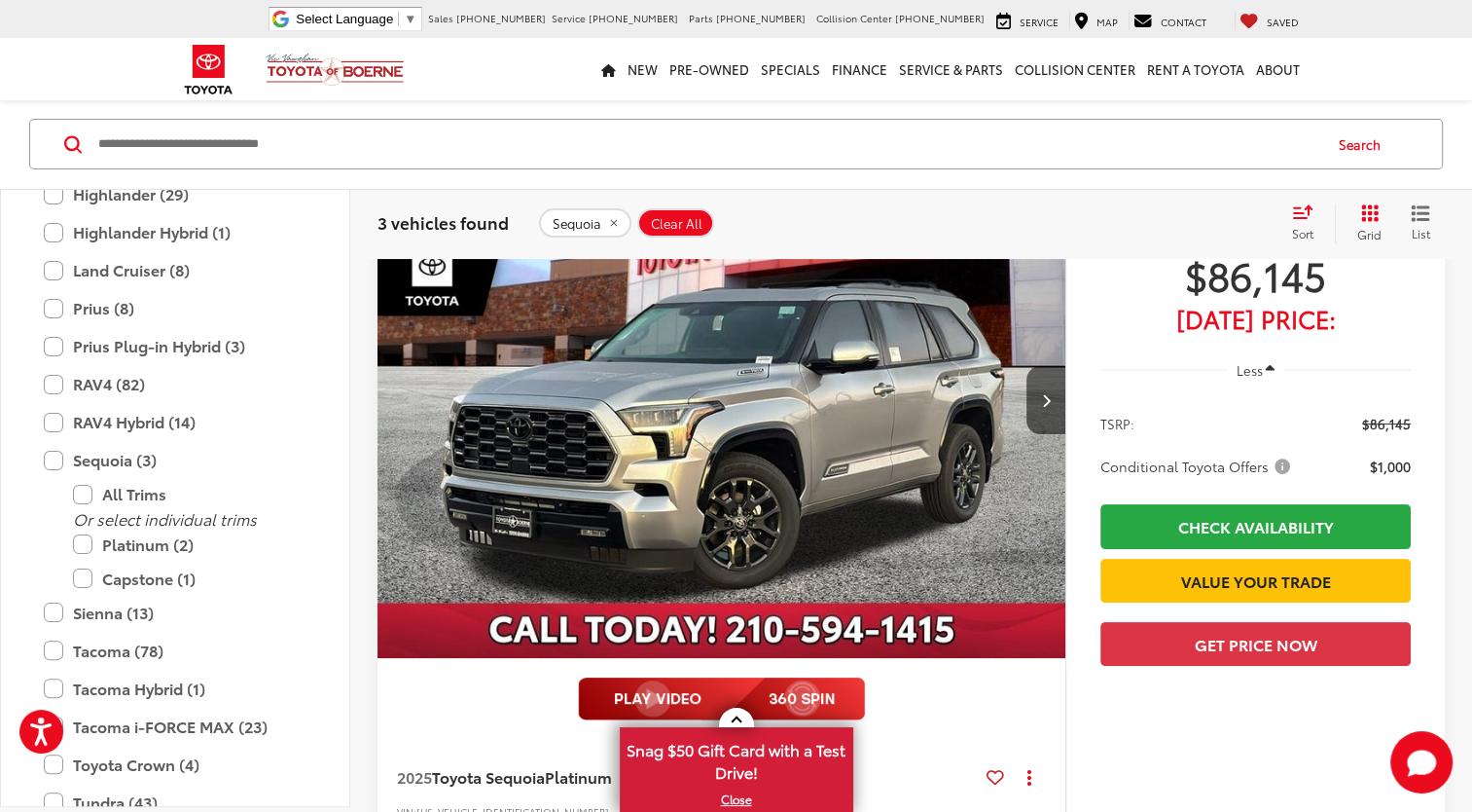
scroll to position [293, 0]
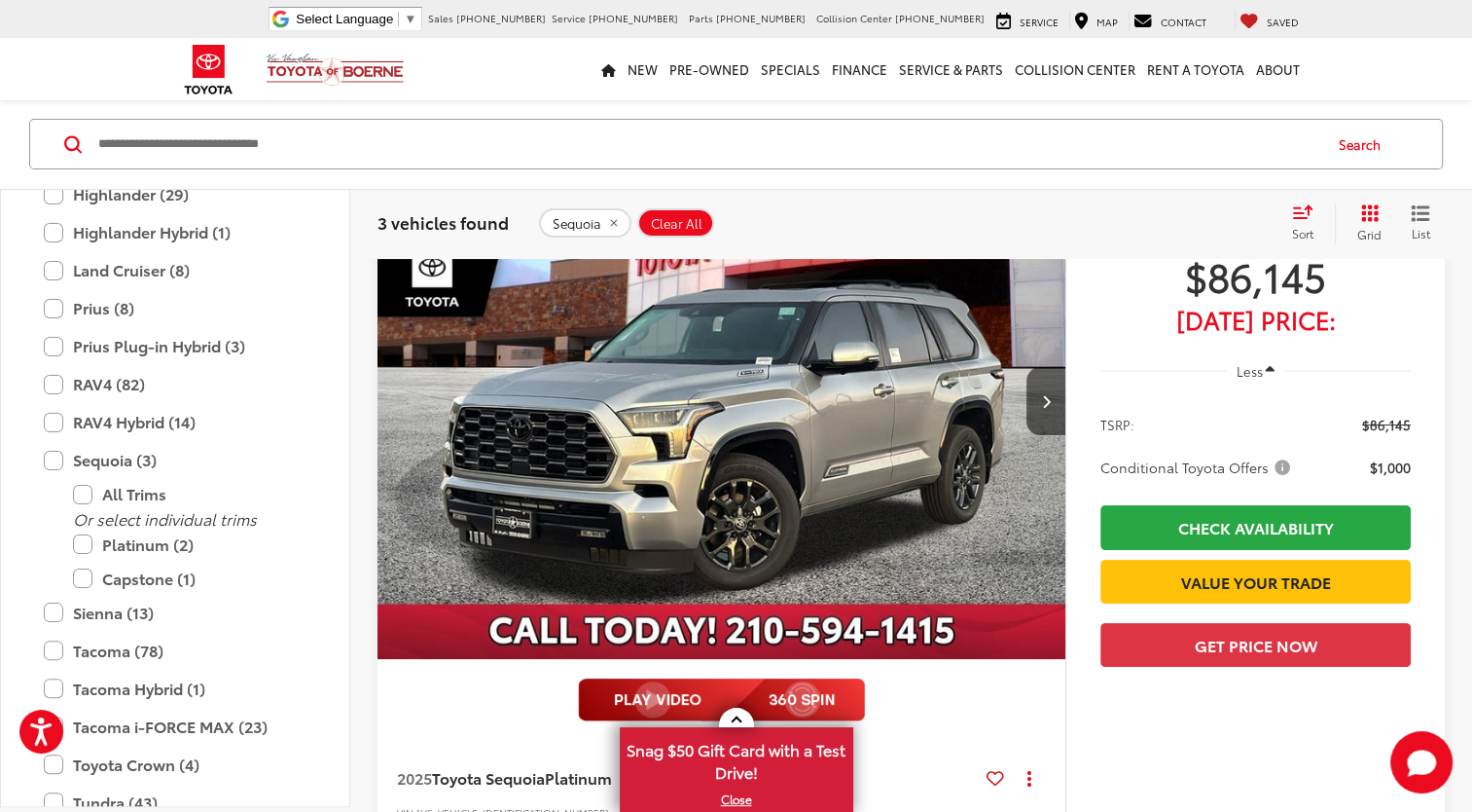
drag, startPoint x: 784, startPoint y: 586, endPoint x: 661, endPoint y: 379, distance: 240.8
click at [784, 586] on img "2025 Toyota Sequoia Platinum 0" at bounding box center [721, 401] width 691 height 518
